Goal: Ask a question

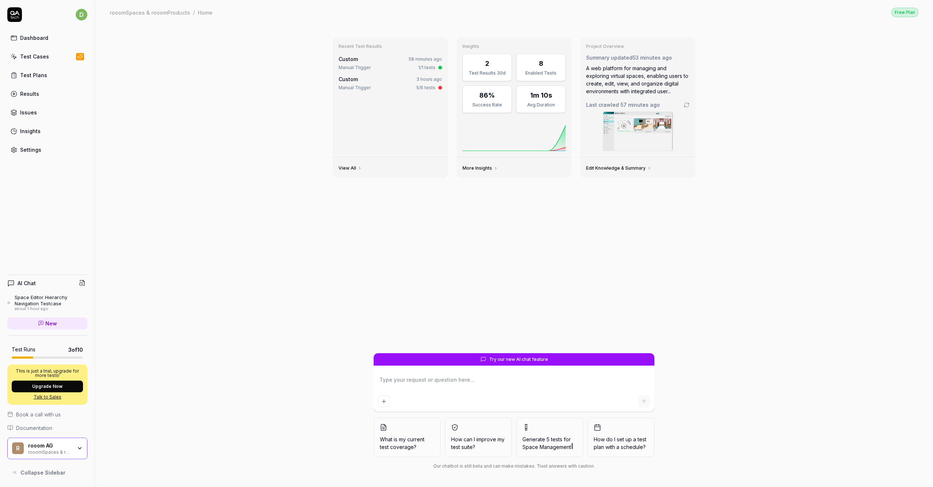
drag, startPoint x: 321, startPoint y: 457, endPoint x: 328, endPoint y: 456, distance: 7.5
click at [323, 457] on div "Recent Test Results Custom 58 minutes ago Manual Trigger 1/1 tests Custom 3 hou…" at bounding box center [514, 255] width 838 height 462
click at [407, 442] on span "What is my current test coverage?" at bounding box center [407, 442] width 54 height 15
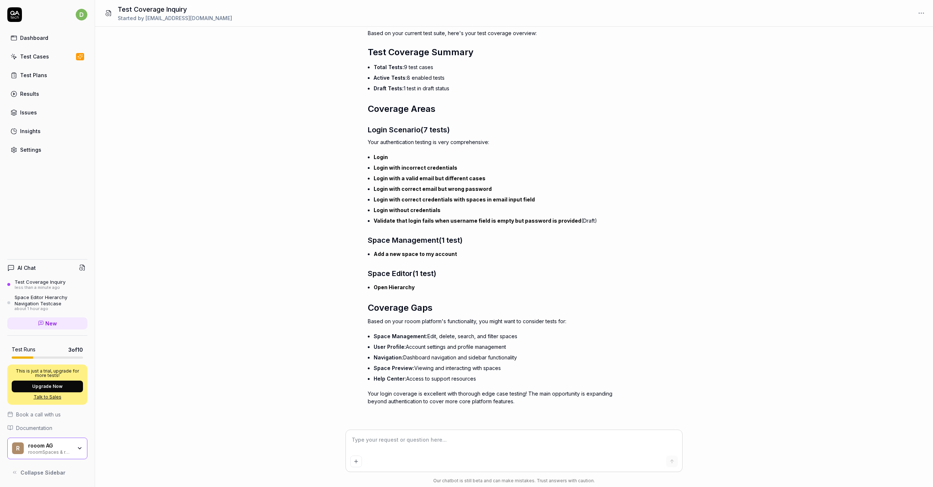
scroll to position [51, 0]
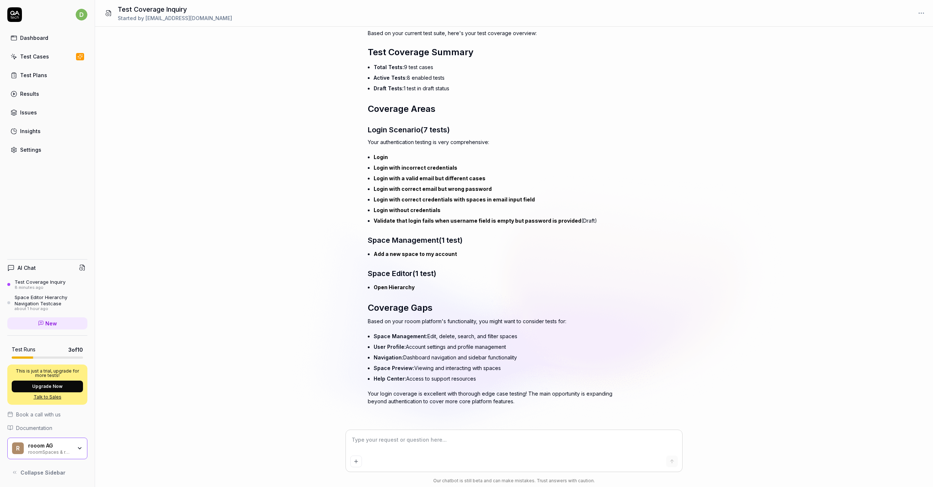
type textarea "*"
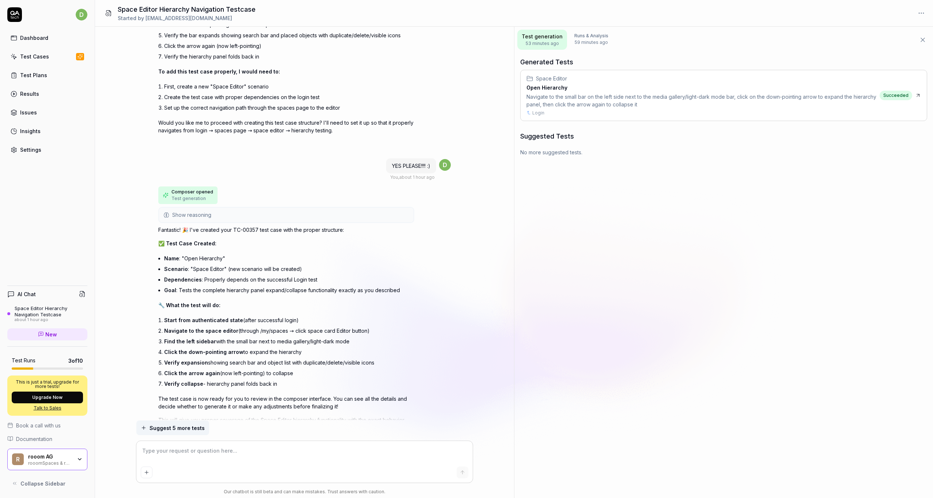
scroll to position [815, 0]
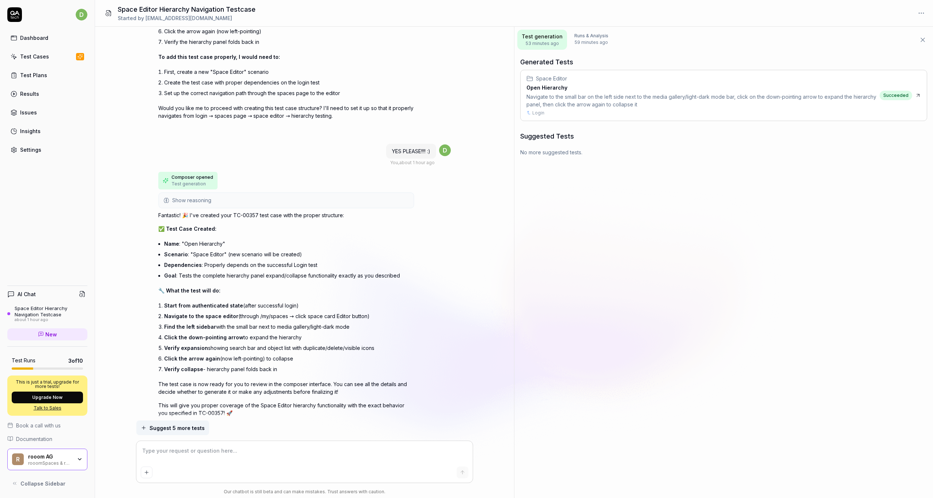
type textarea "*"
